Goal: Complete application form

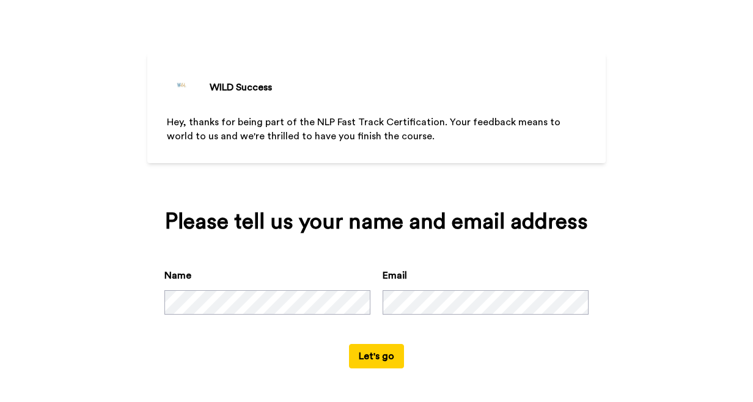
scroll to position [25, 0]
click at [379, 351] on button "Let's go" at bounding box center [376, 356] width 55 height 24
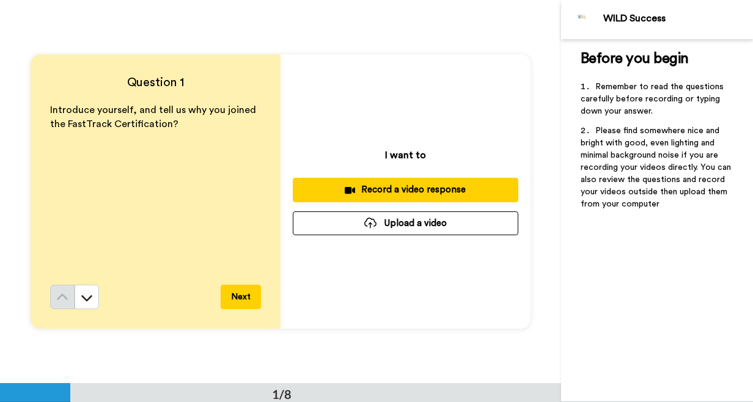
click at [392, 190] on div "Record a video response" at bounding box center [405, 189] width 206 height 13
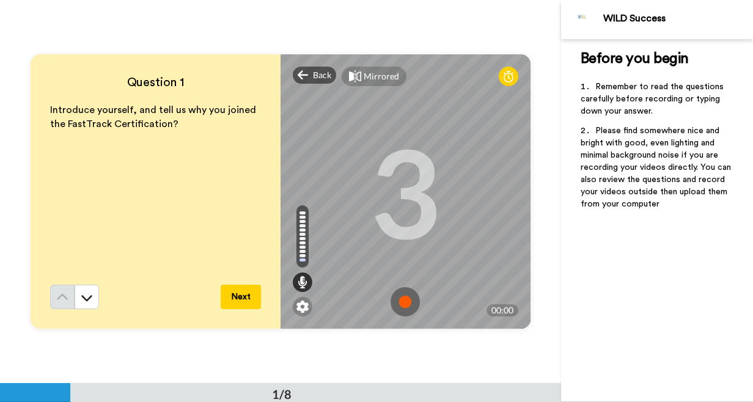
click at [407, 306] on img at bounding box center [404, 301] width 29 height 29
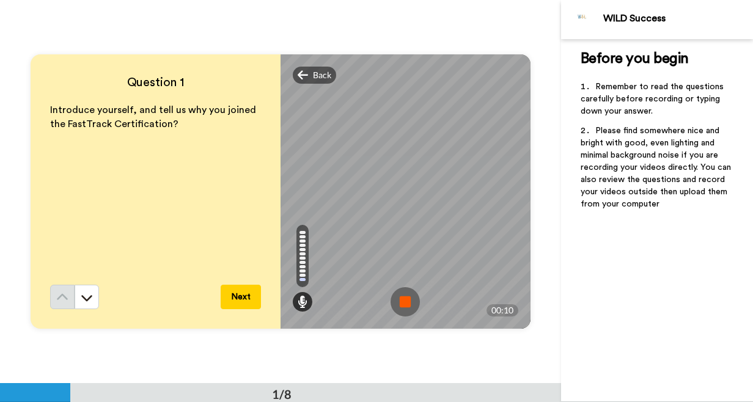
click at [401, 303] on img at bounding box center [404, 301] width 29 height 29
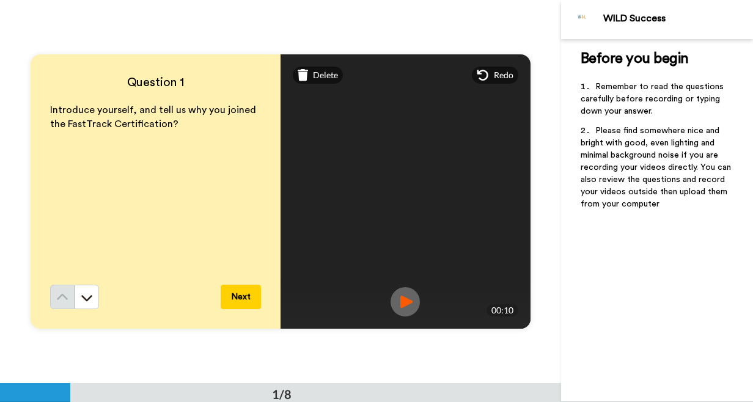
click at [244, 302] on button "Next" at bounding box center [241, 297] width 40 height 24
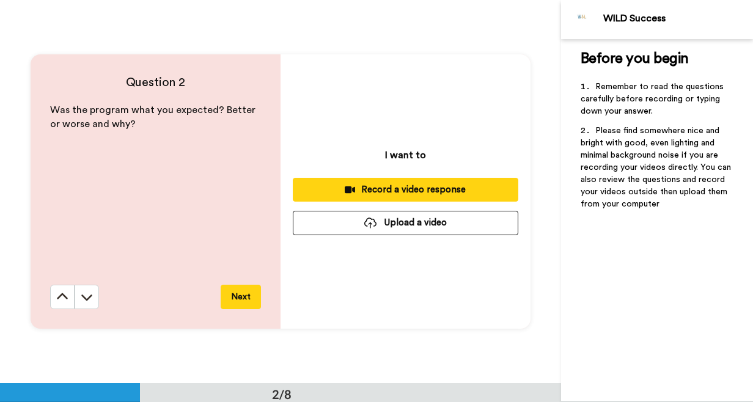
scroll to position [384, 0]
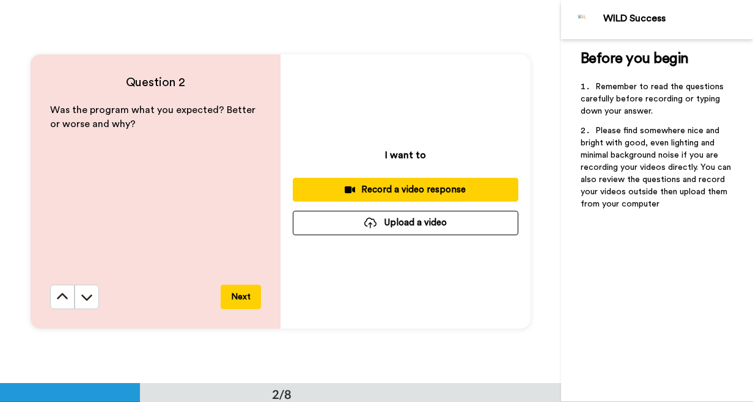
click at [412, 186] on div "Record a video response" at bounding box center [405, 189] width 206 height 13
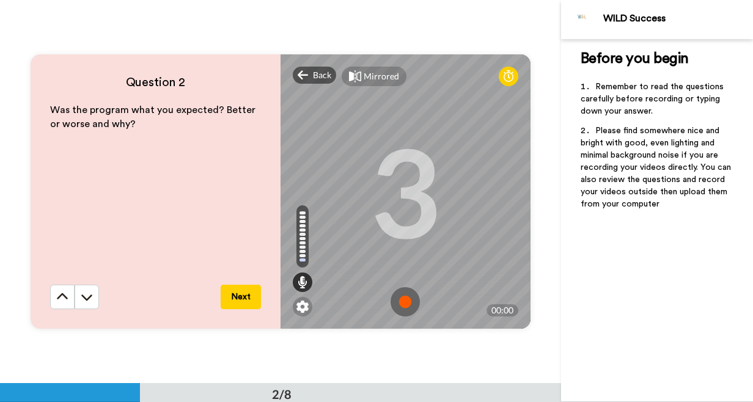
click at [408, 299] on img at bounding box center [404, 301] width 29 height 29
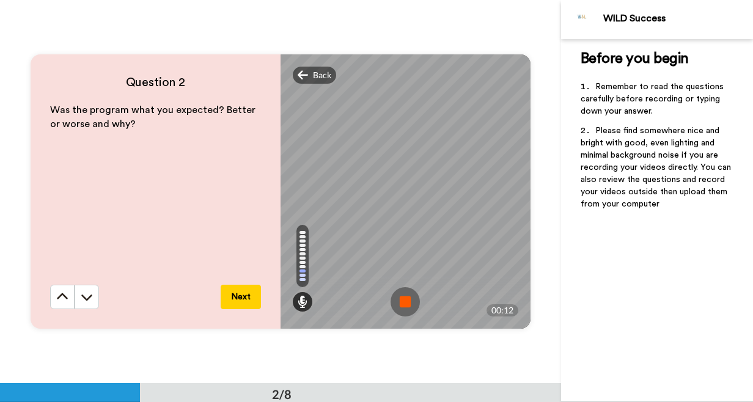
click at [408, 299] on img at bounding box center [404, 301] width 29 height 29
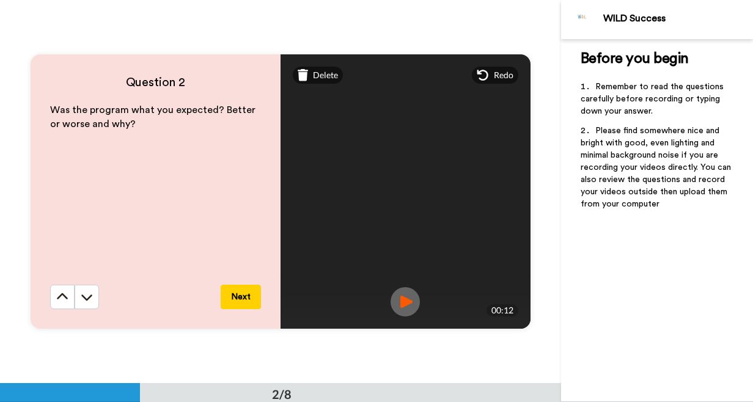
click at [245, 299] on button "Next" at bounding box center [241, 297] width 40 height 24
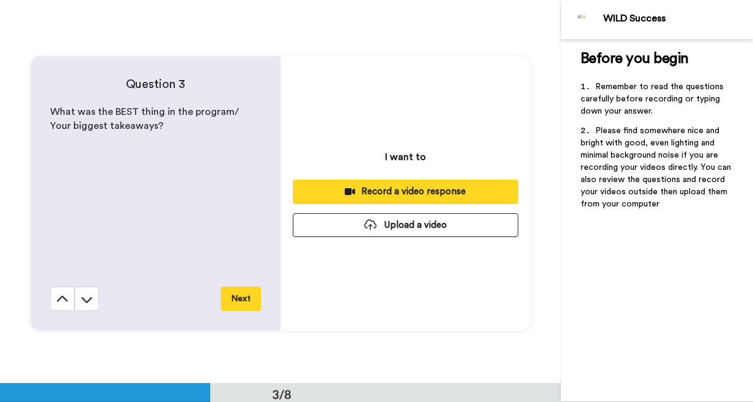
scroll to position [767, 0]
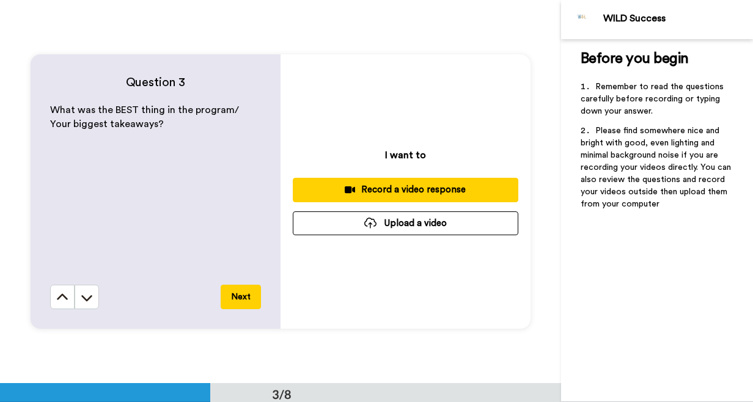
click at [392, 183] on button "Record a video response" at bounding box center [405, 190] width 225 height 24
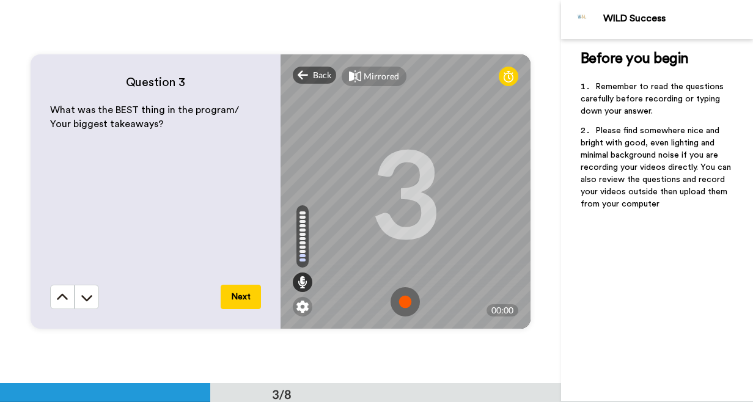
click at [406, 304] on img at bounding box center [404, 301] width 29 height 29
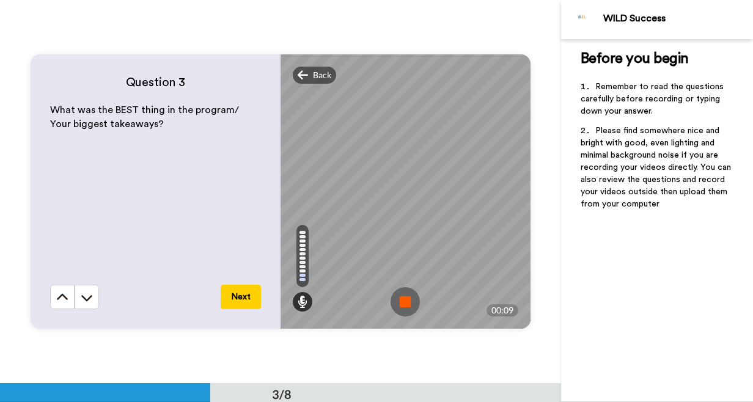
click at [406, 304] on img at bounding box center [404, 301] width 29 height 29
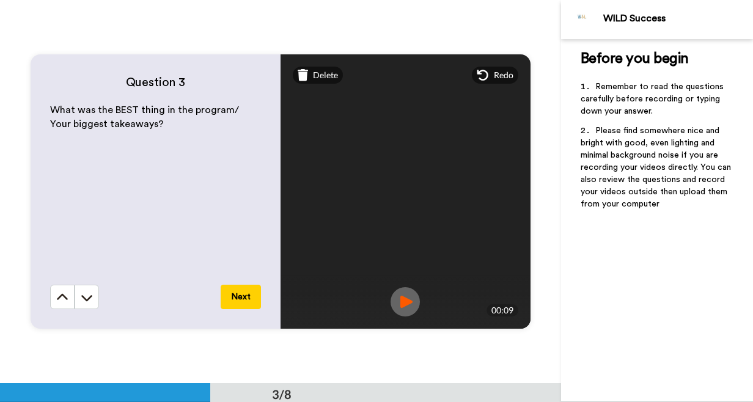
click at [247, 294] on button "Next" at bounding box center [241, 297] width 40 height 24
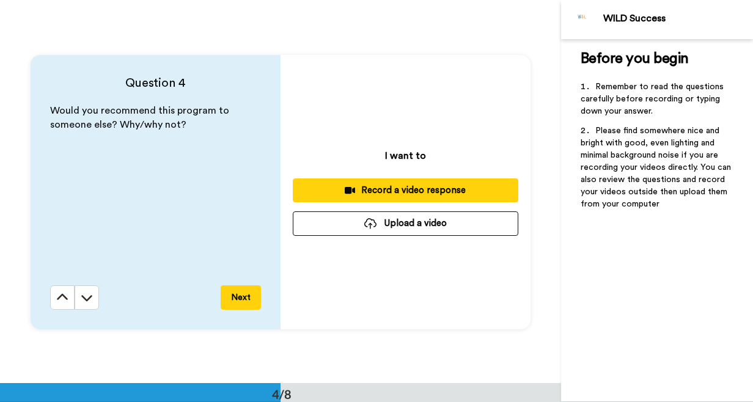
scroll to position [1150, 0]
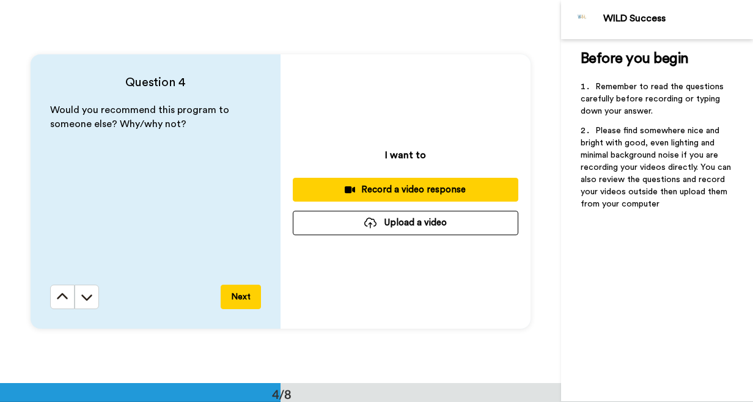
click at [386, 189] on div "Record a video response" at bounding box center [405, 189] width 206 height 13
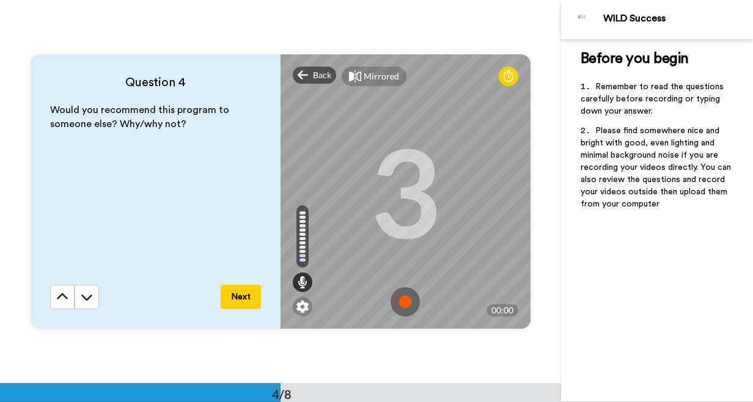
click at [412, 304] on img at bounding box center [404, 301] width 29 height 29
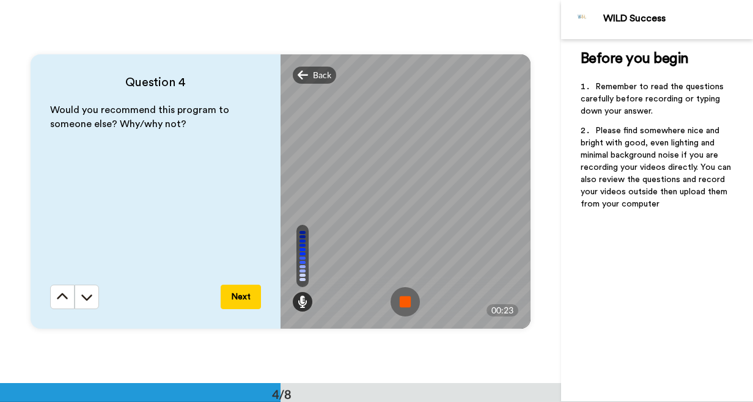
click at [244, 293] on button "Next" at bounding box center [241, 297] width 40 height 24
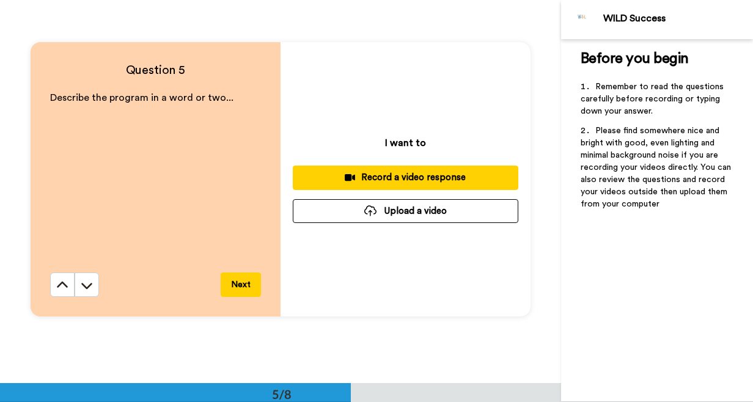
scroll to position [1542, 0]
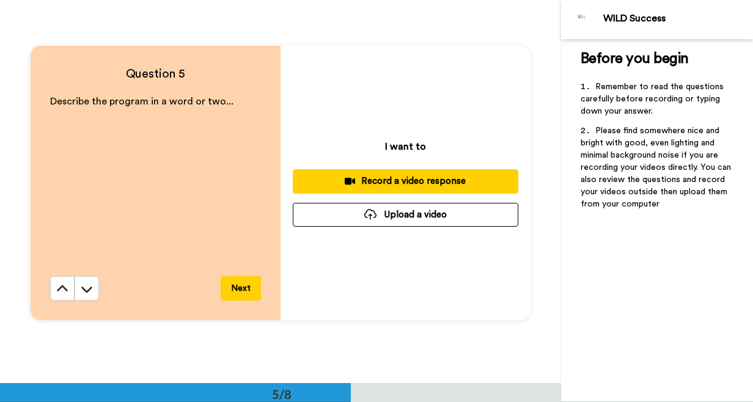
click at [251, 287] on button "Next" at bounding box center [241, 288] width 40 height 24
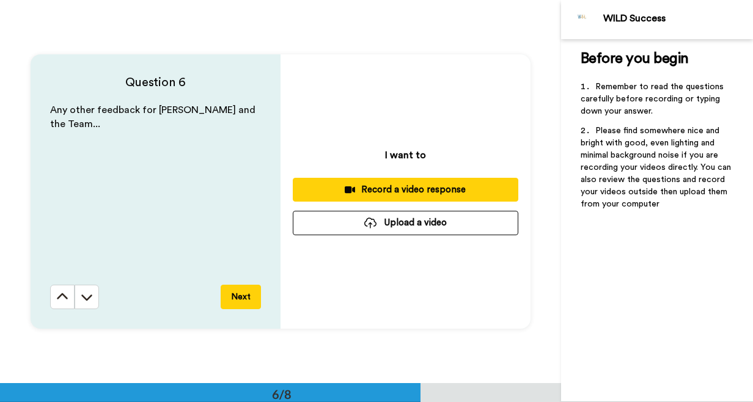
scroll to position [1917, 0]
click at [249, 288] on button "Next" at bounding box center [241, 297] width 40 height 24
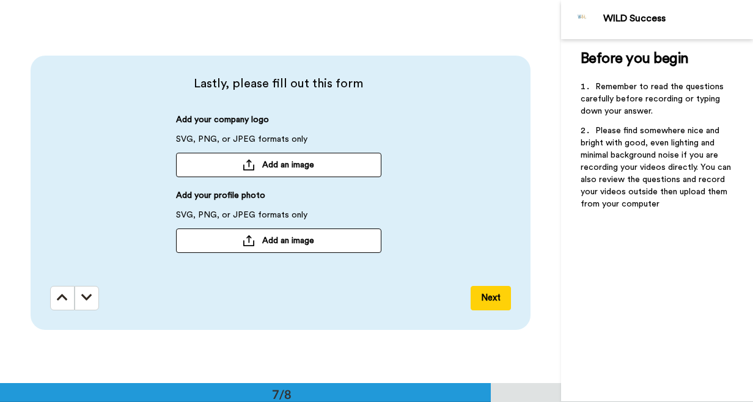
scroll to position [2300, 0]
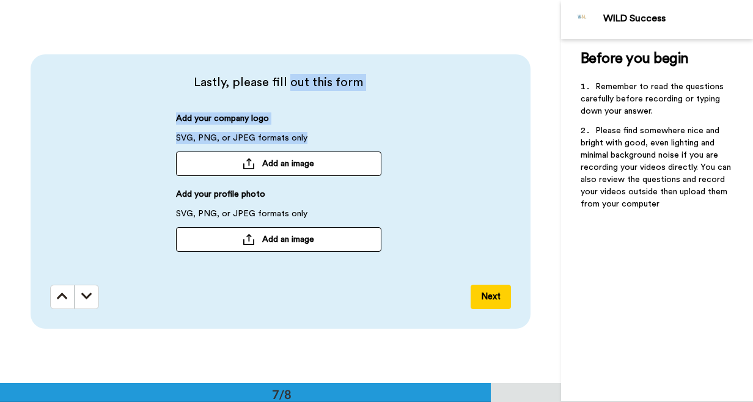
drag, startPoint x: 293, startPoint y: 81, endPoint x: 304, endPoint y: 143, distance: 62.7
click at [304, 143] on div "Lastly, please fill out this form Add your company logo SVG, PNG, or JPEG forma…" at bounding box center [283, 173] width 467 height 199
click at [320, 129] on div "Add your company logo SVG, PNG, or JPEG formats only Add an image" at bounding box center [278, 144] width 205 height 64
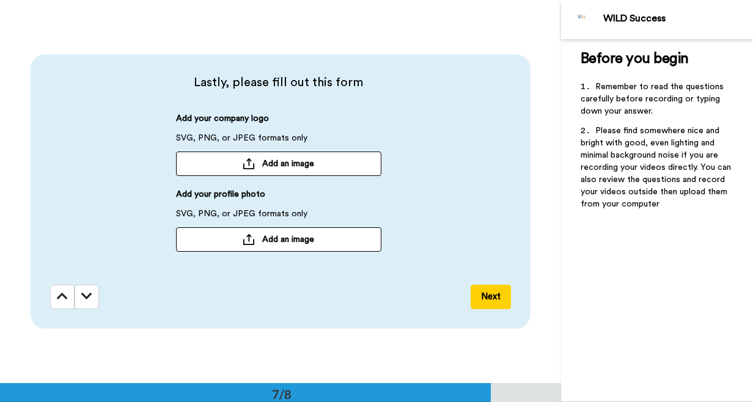
click at [268, 239] on span "Add an image" at bounding box center [288, 239] width 52 height 12
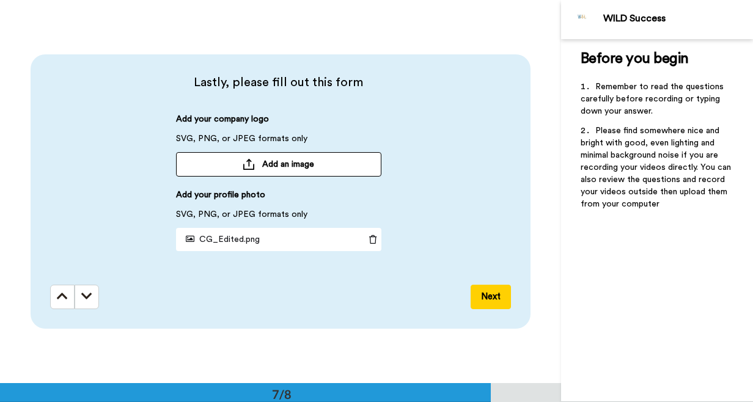
click at [337, 163] on button "Add an image" at bounding box center [278, 164] width 205 height 24
click at [492, 299] on button "Next" at bounding box center [490, 297] width 40 height 24
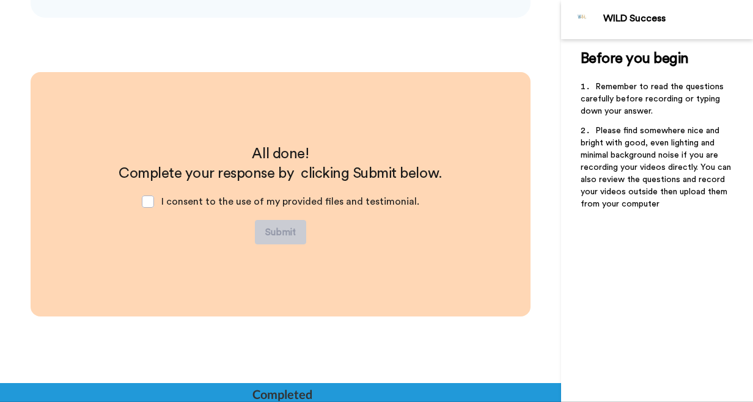
scroll to position [2614, 0]
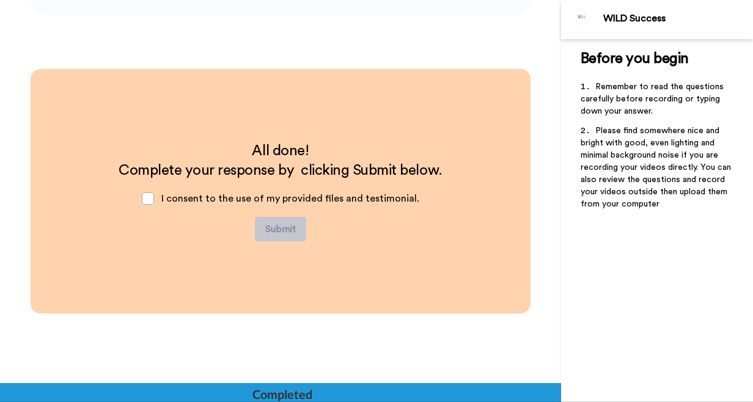
click at [152, 205] on div "I consent to the use of my provided files and testimonial." at bounding box center [280, 198] width 297 height 37
click at [154, 198] on span at bounding box center [148, 198] width 12 height 12
click at [276, 228] on button "Submit" at bounding box center [280, 229] width 51 height 24
